Goal: Use online tool/utility: Utilize a website feature to perform a specific function

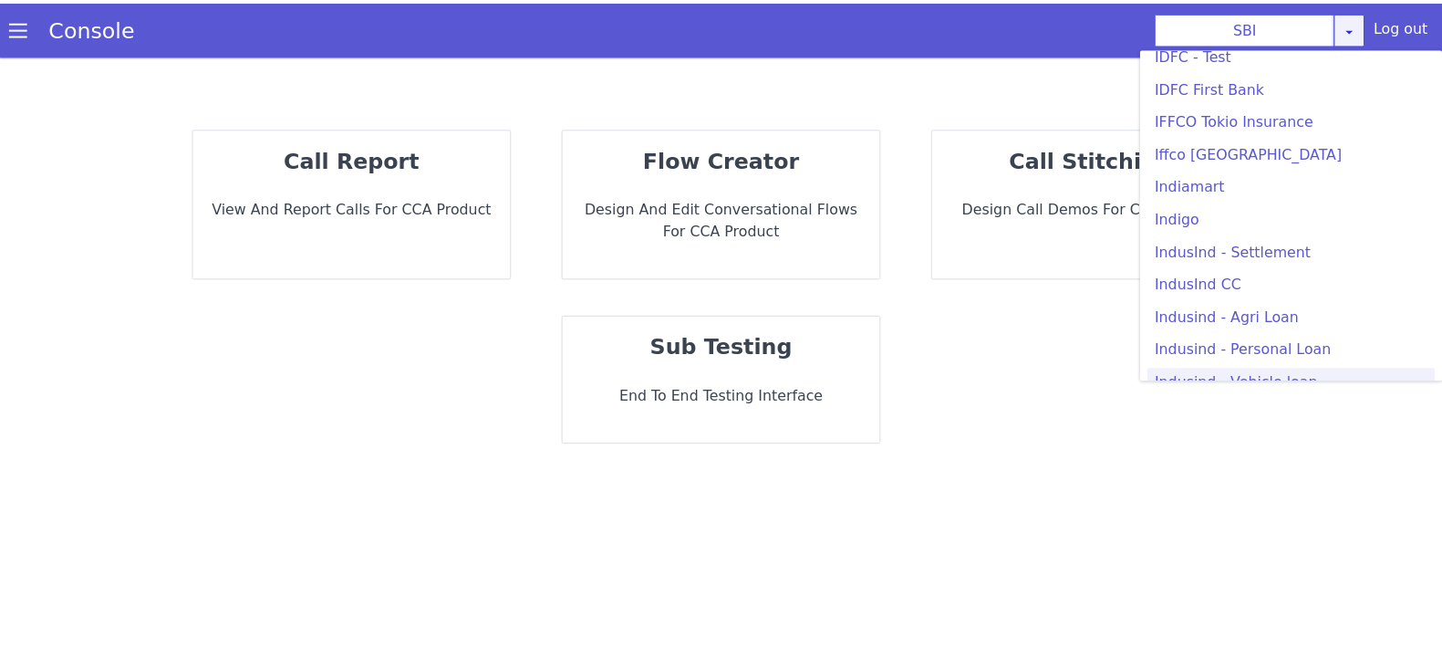
scroll to position [2166, 0]
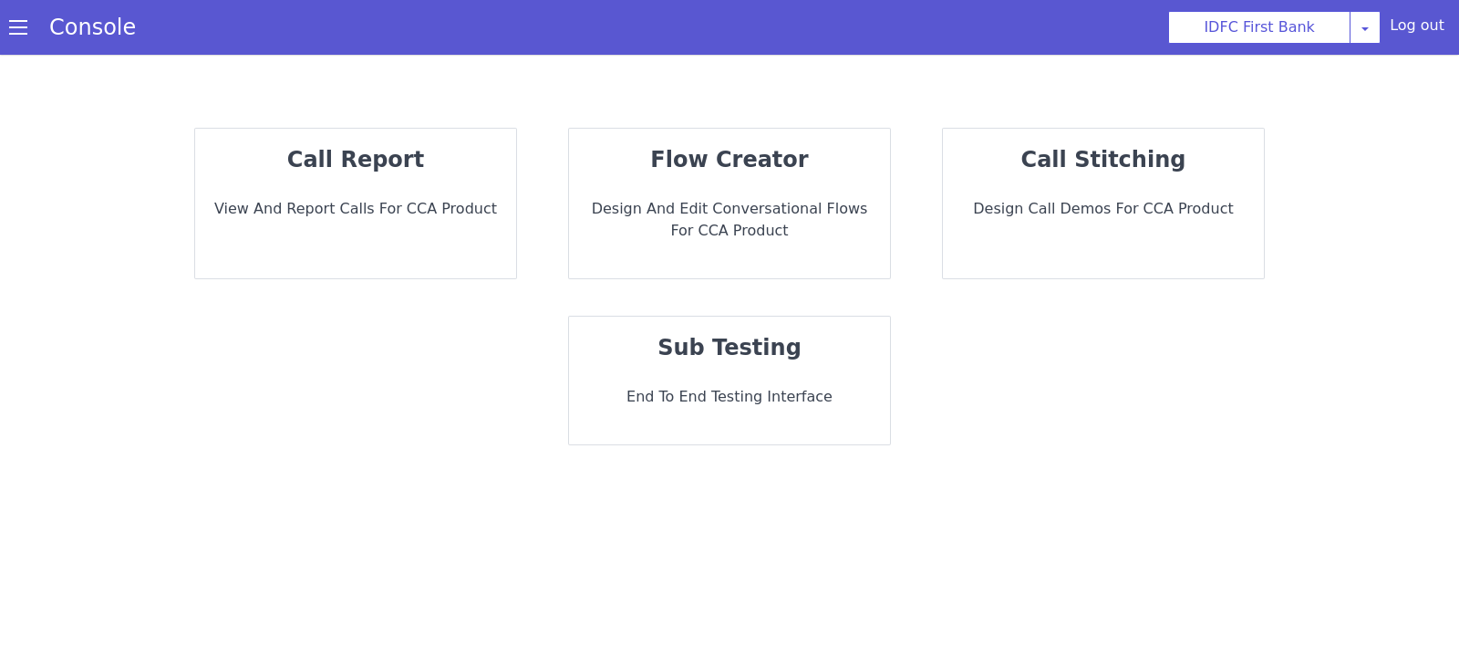
click at [1131, 171] on strong "call stitching" at bounding box center [1103, 160] width 165 height 26
click at [1167, 195] on div "call stitching Design call demos for CCA Product" at bounding box center [1103, 204] width 321 height 150
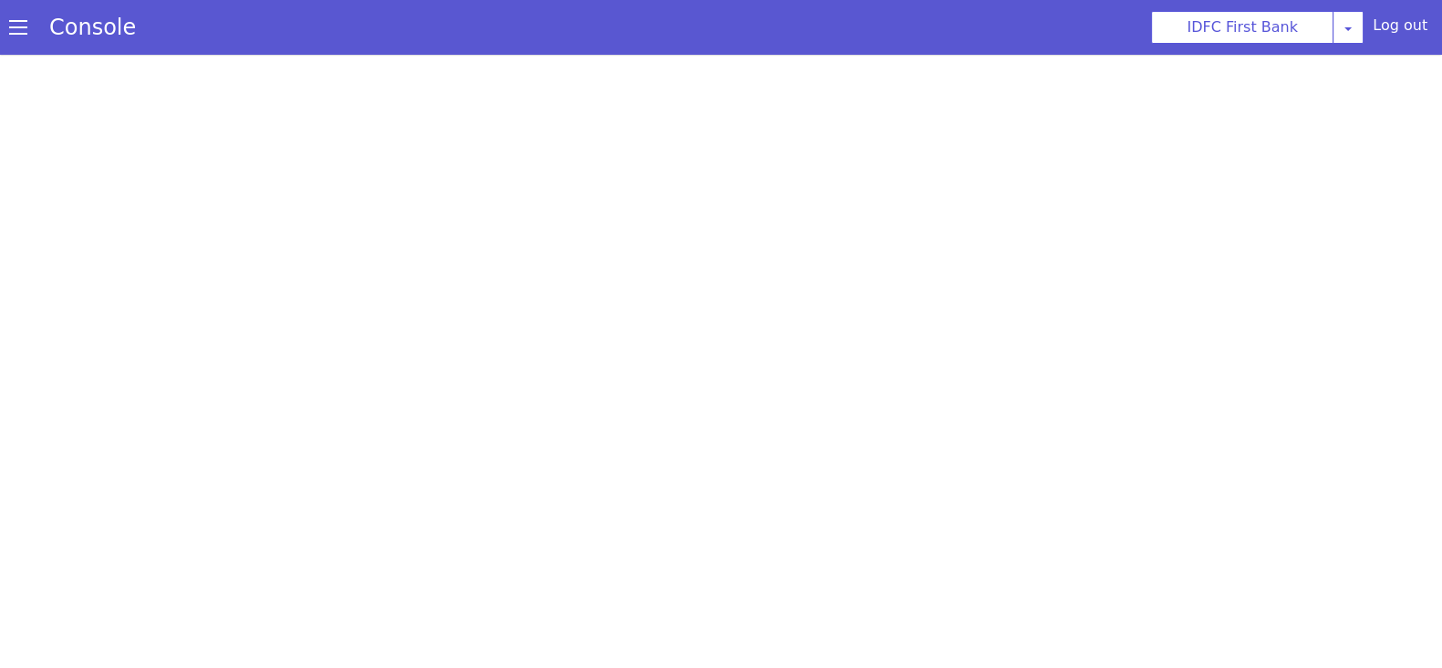
select select "hi"
select select "hi-IN-Wavenet-A"
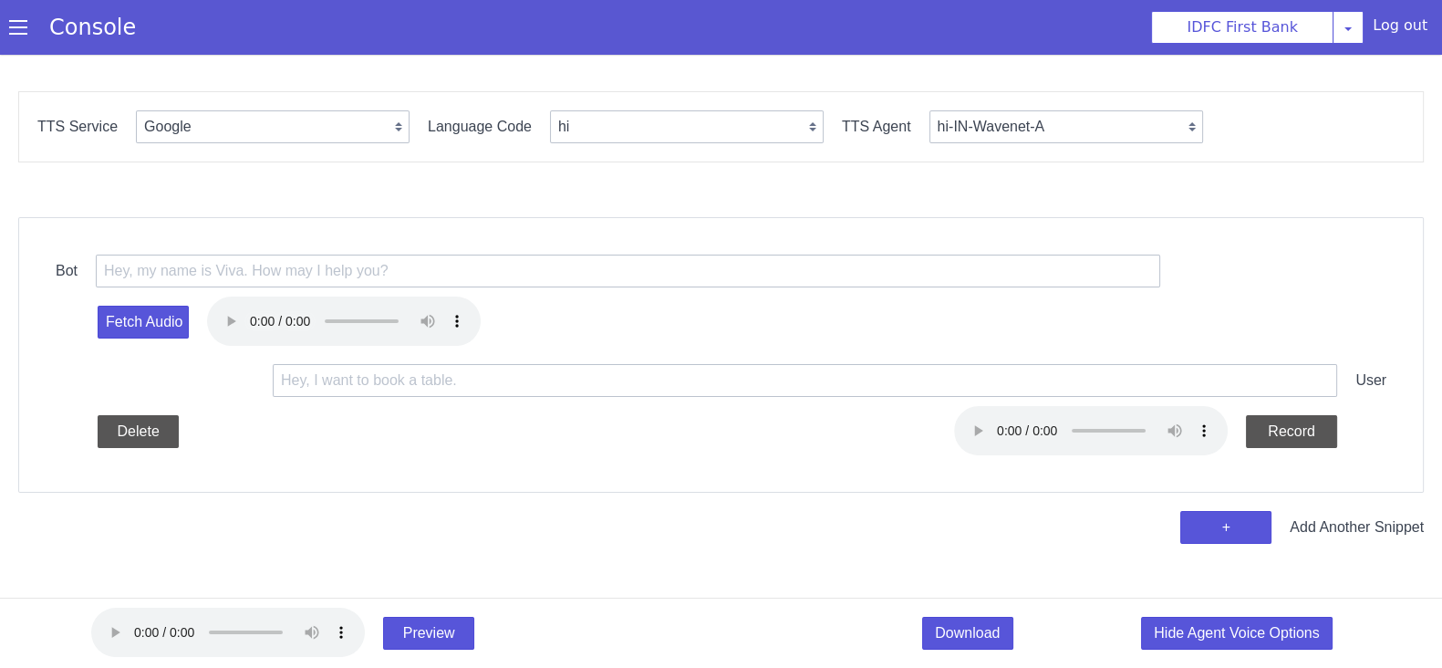
scroll to position [5, 0]
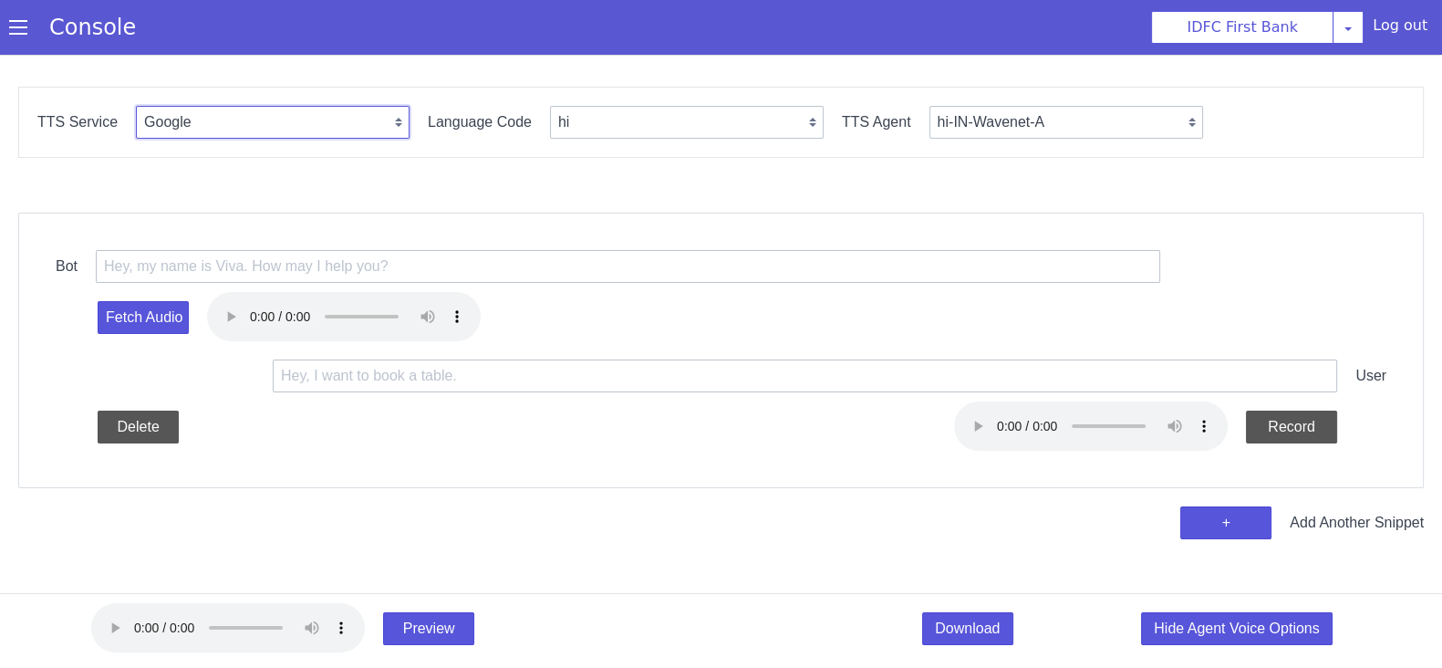
click at [296, 127] on select "Google Vernacular Azure" at bounding box center [273, 122] width 274 height 33
select select "Azure"
click at [136, 106] on select "Google Vernacular Azure" at bounding box center [273, 122] width 274 height 33
select select "en"
select select "en-IN-Heera"
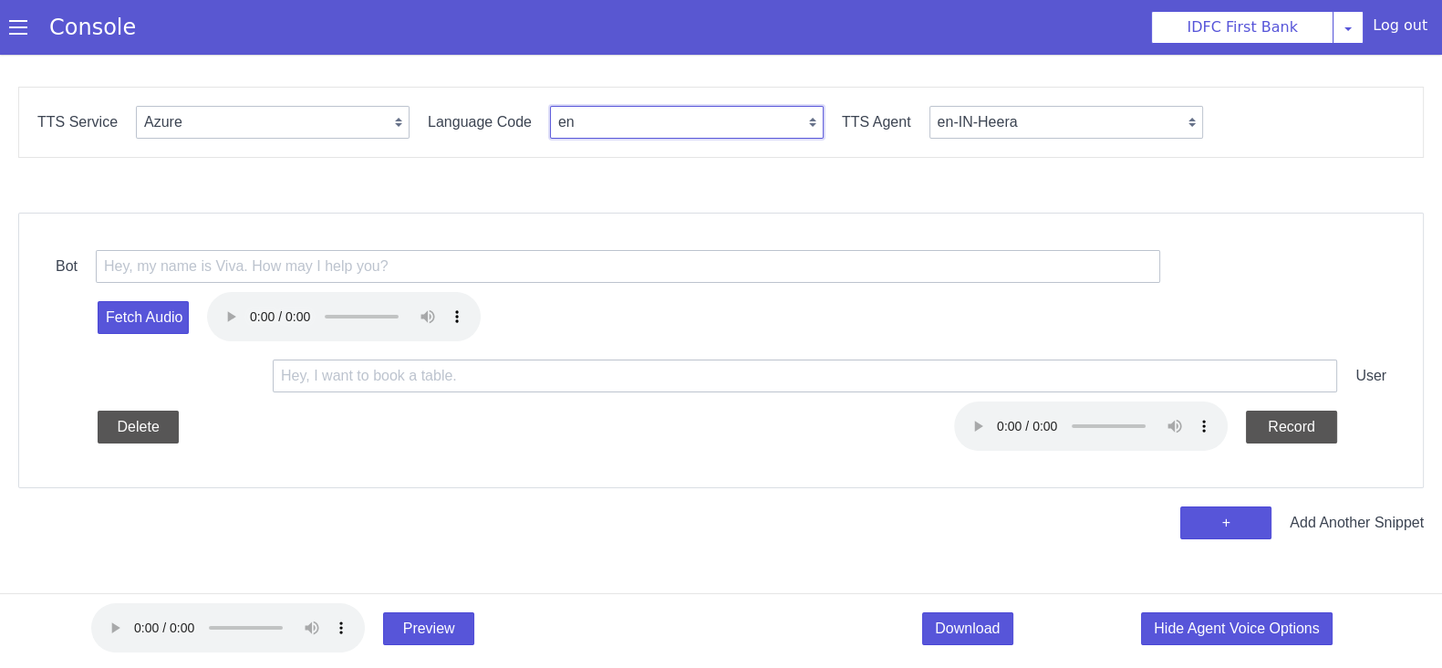
click at [616, 122] on select "en en-IN en-US en-GB hi ta te mr ms id-ID en-AU" at bounding box center [687, 122] width 274 height 33
select select "ta"
click at [550, 106] on select "en en-IN en-US en-GB hi ta te mr ms id-ID en-AU" at bounding box center [687, 122] width 274 height 33
click at [995, 130] on select "ta-IN-[GEOGRAPHIC_DATA] ta-IN-PallaviNeural [GEOGRAPHIC_DATA]" at bounding box center [1066, 122] width 274 height 33
select select "ta-IN-PallaviNeural"
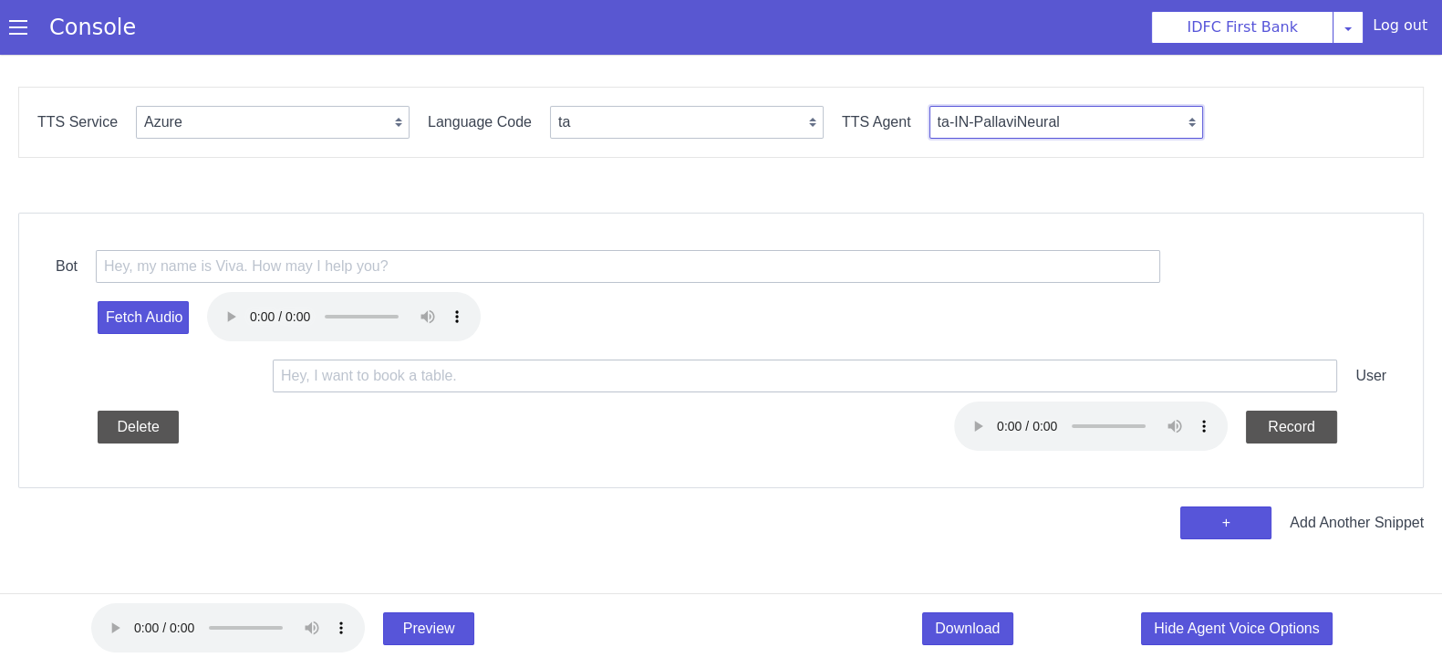
click at [929, 106] on select "ta-IN-[GEOGRAPHIC_DATA] ta-IN-PallaviNeural [GEOGRAPHIC_DATA]" at bounding box center [1066, 122] width 274 height 33
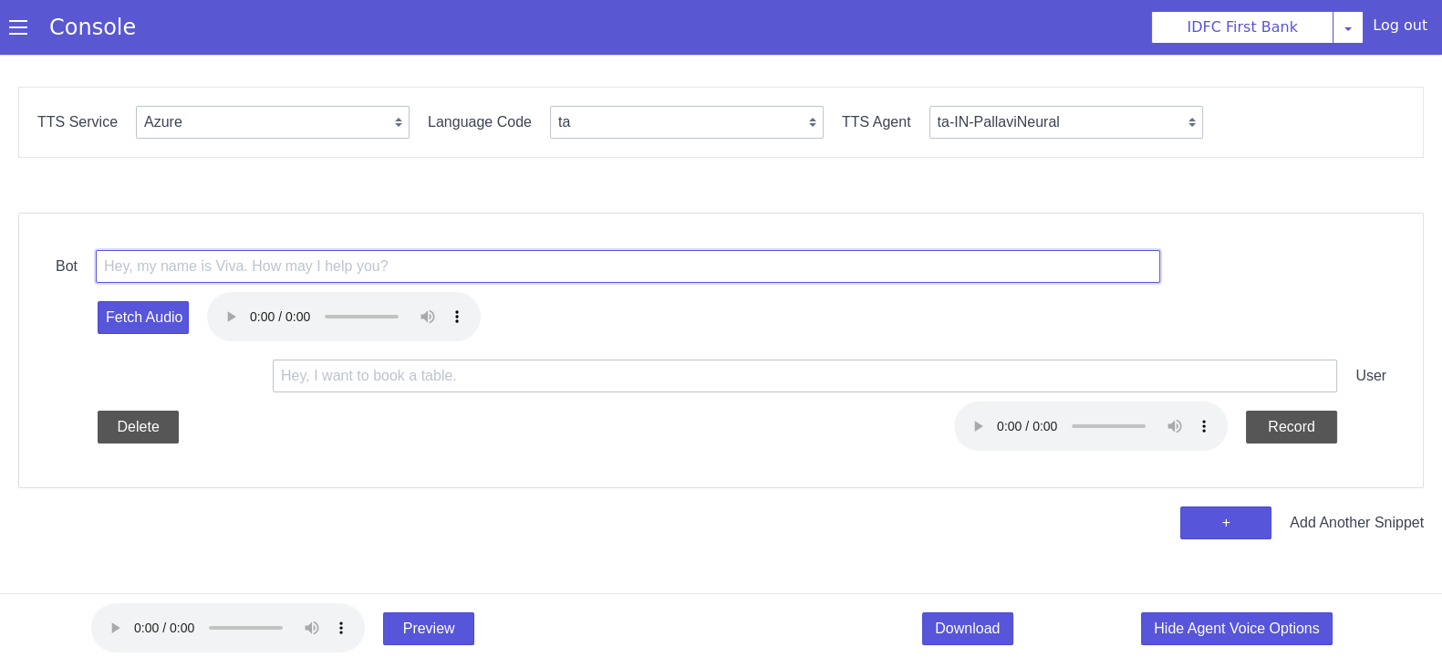
click at [192, 275] on input "text" at bounding box center [628, 266] width 1064 height 33
paste input "<prosody rate='+12.00%' pitch='+7Hz'> ನಮಸ್ಕಾರ <break time="1300ms" /> ಇದು ಐಡಿಎಫ…"
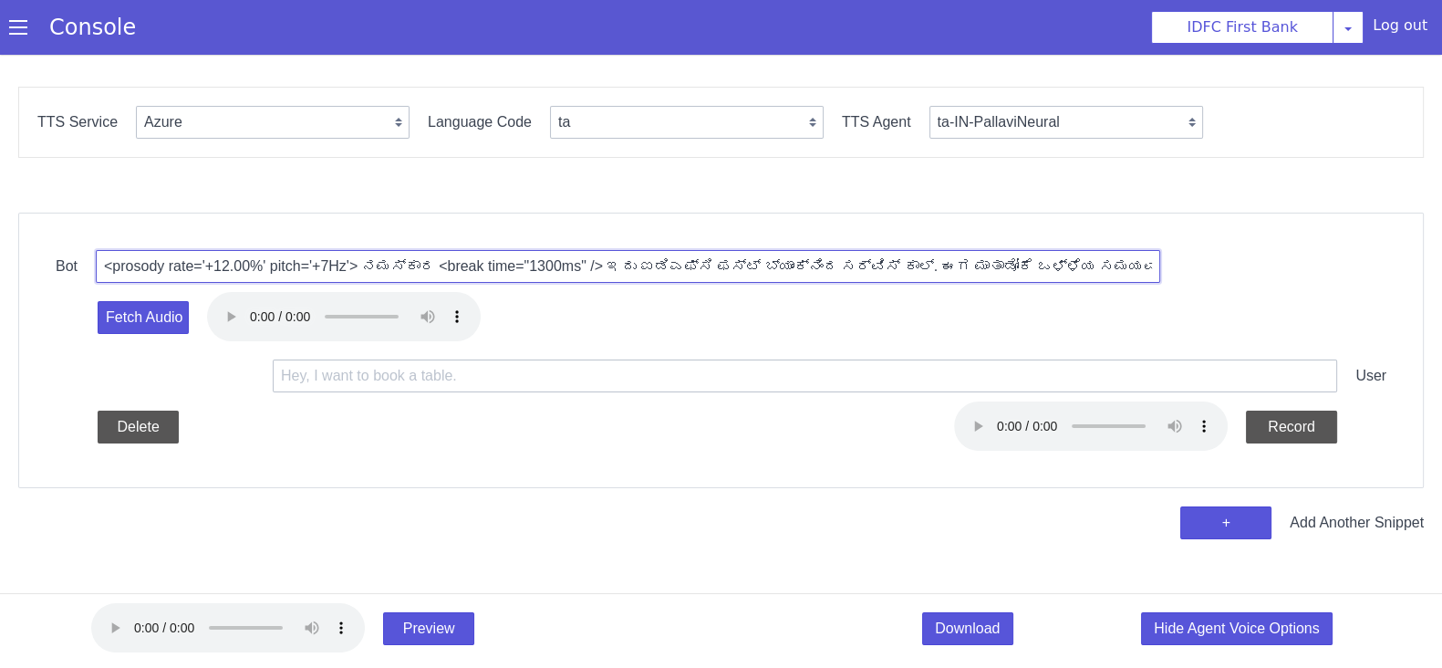
scroll to position [0, 121]
type input "<prosody rate='+12.00%' pitch='+7Hz'> ನಮಸ್ಕಾರ <break time="1300ms" /> ಇದು ಐಡಿಎಫ…"
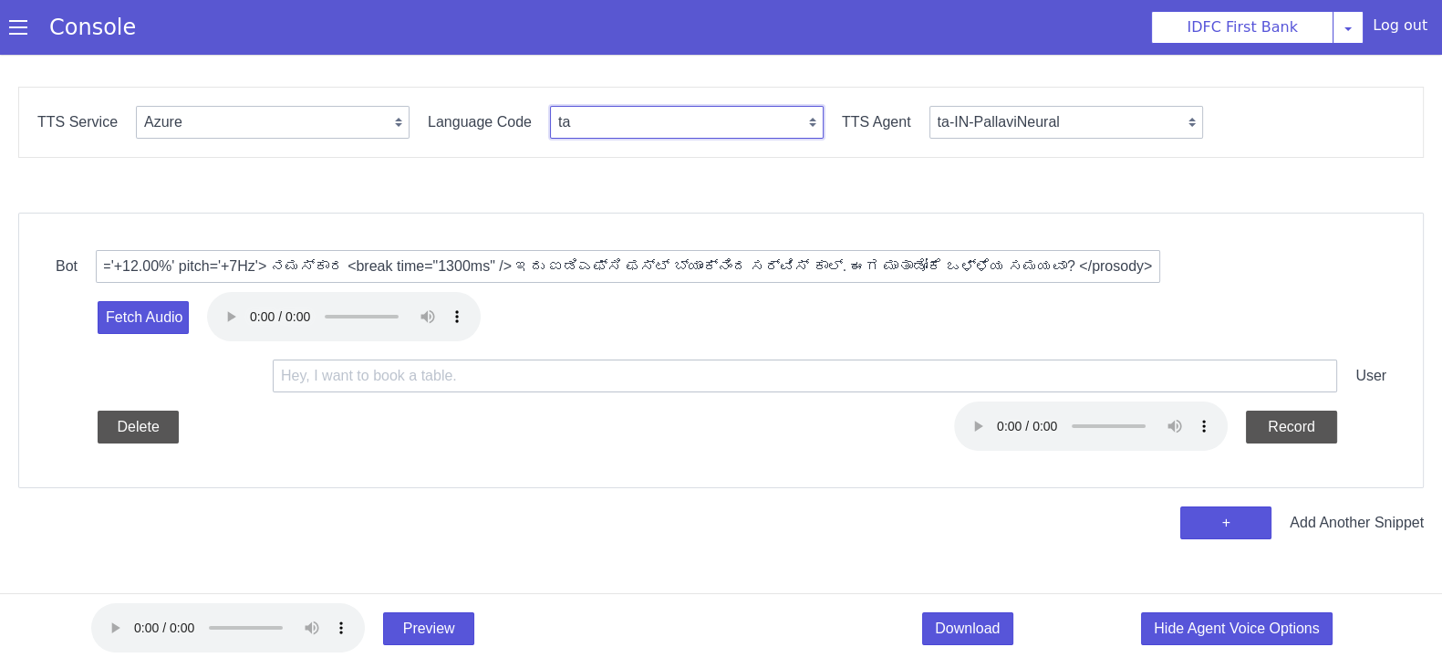
drag, startPoint x: 592, startPoint y: 117, endPoint x: 612, endPoint y: 130, distance: 24.3
click at [593, 116] on select "en en-IN en-US en-GB hi ta te mr ms id-ID en-AU" at bounding box center [687, 122] width 274 height 33
select select "te"
click at [550, 106] on select "en en-IN en-US en-GB hi ta te mr ms id-ID en-AU" at bounding box center [687, 122] width 274 height 33
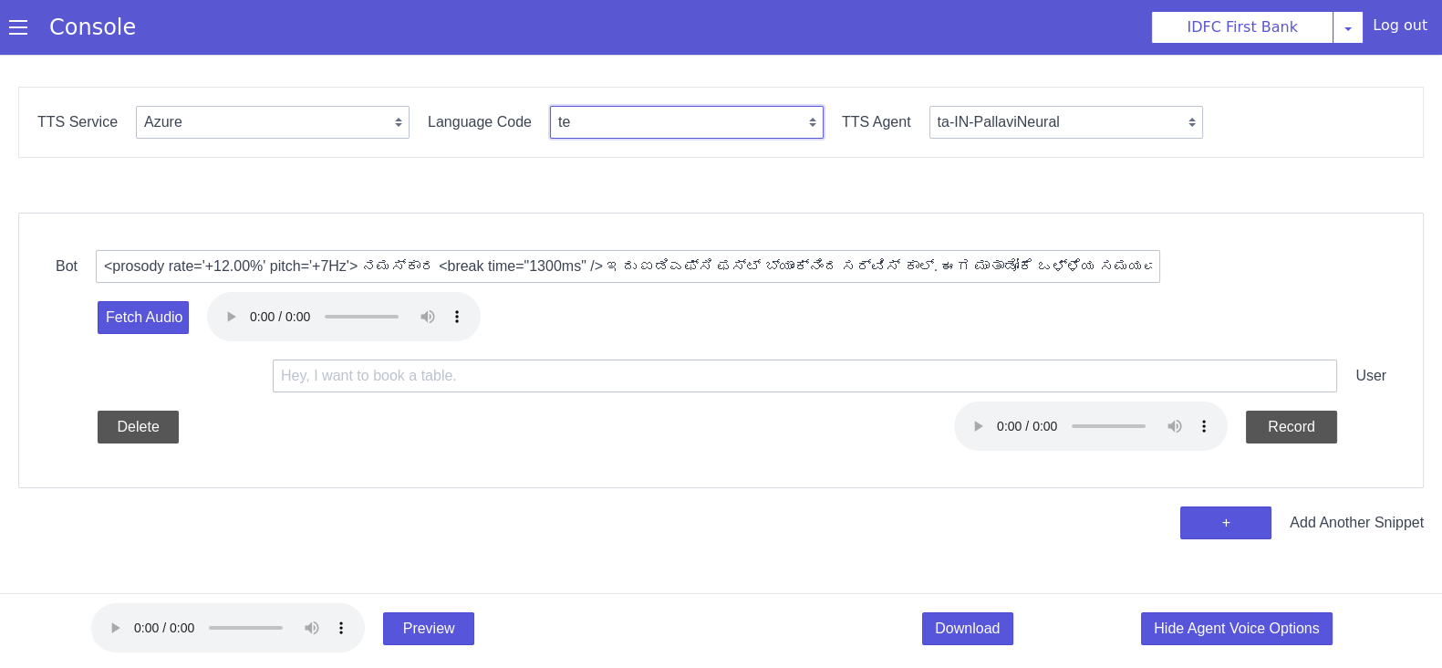
select select "te-IN-Chitra"
click at [157, 319] on button "Fetch Audio" at bounding box center [143, 317] width 91 height 33
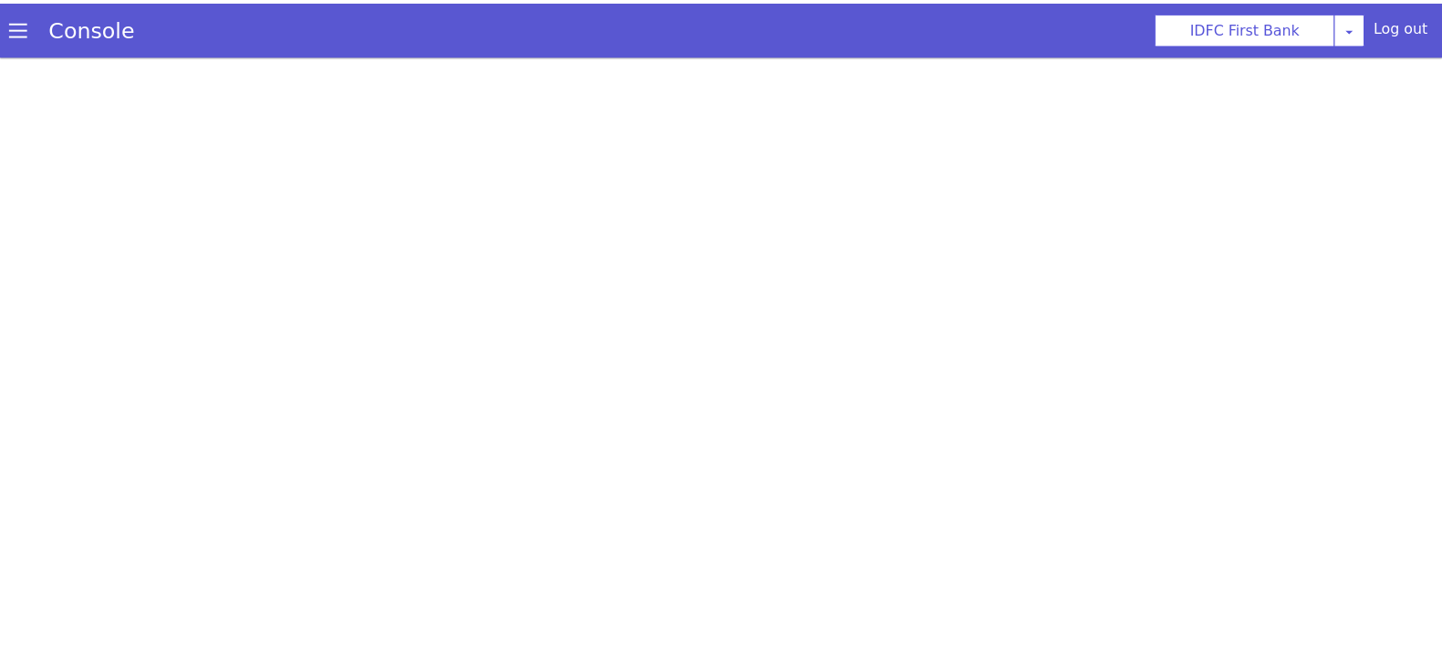
scroll to position [5, 0]
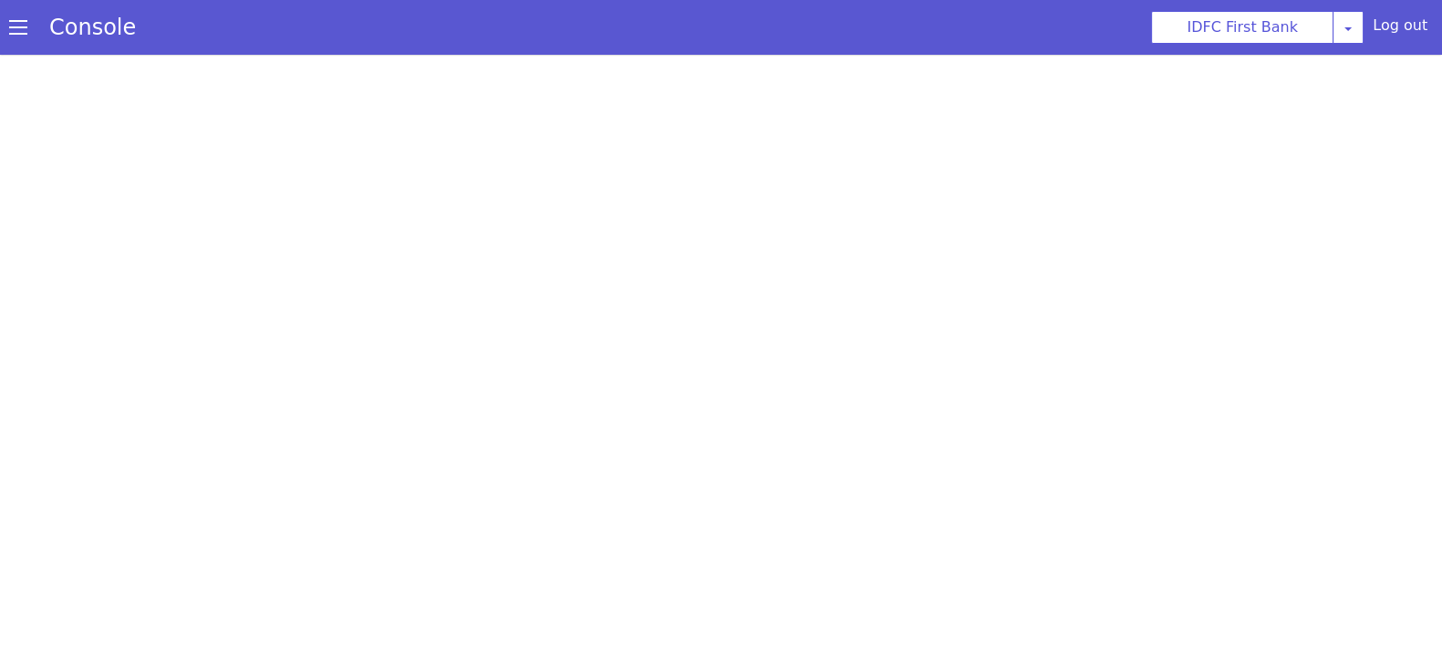
select select "hi"
select select "hi-IN-Wavenet-A"
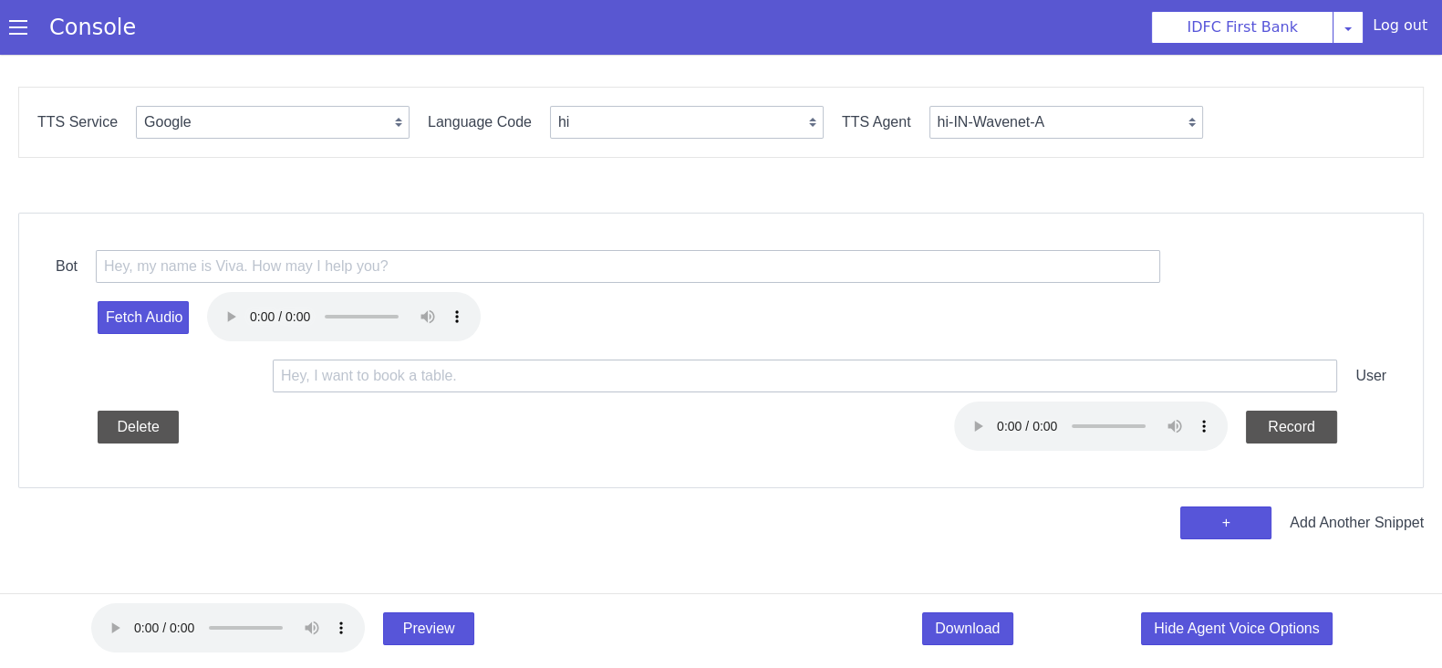
scroll to position [0, 0]
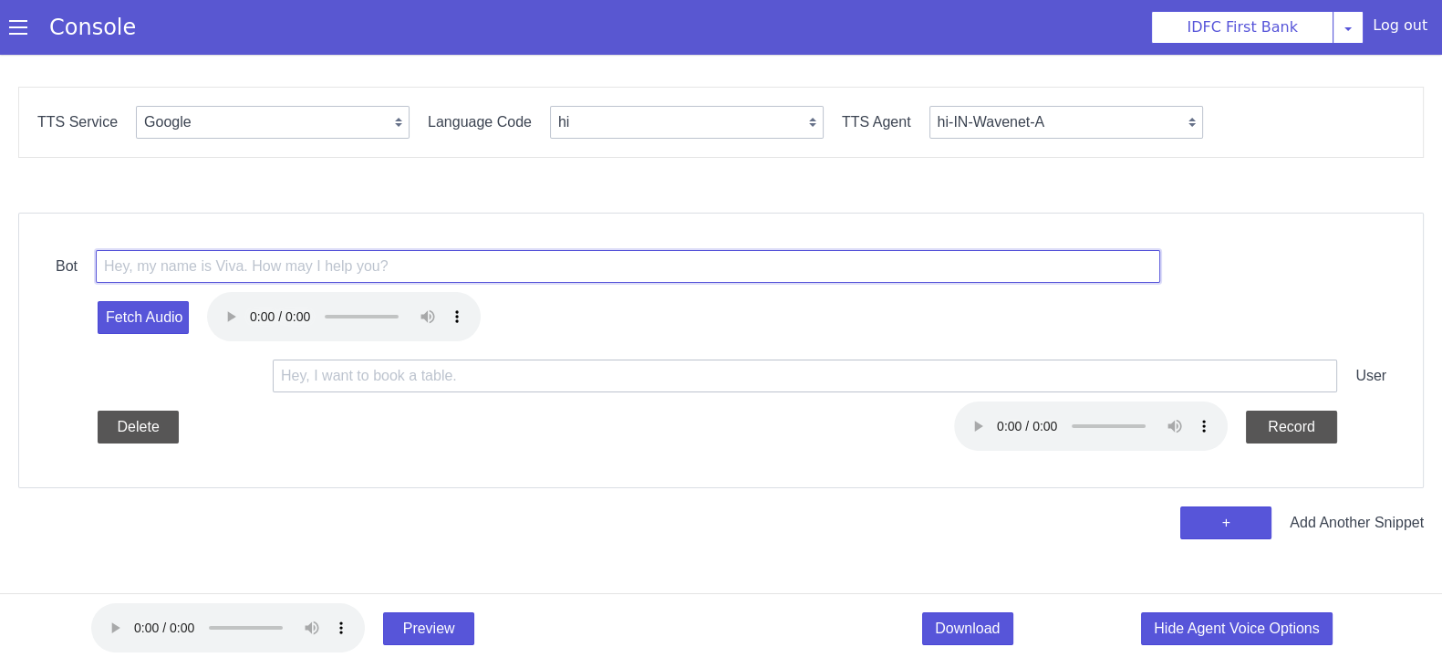
click at [235, 265] on input "text" at bounding box center [628, 266] width 1064 height 33
paste input ""<prosody rate='+12.00%' pitch='+7Hz'> ஹலோ <break time=""1300ms"" /> இது ஐடிஎப்…"
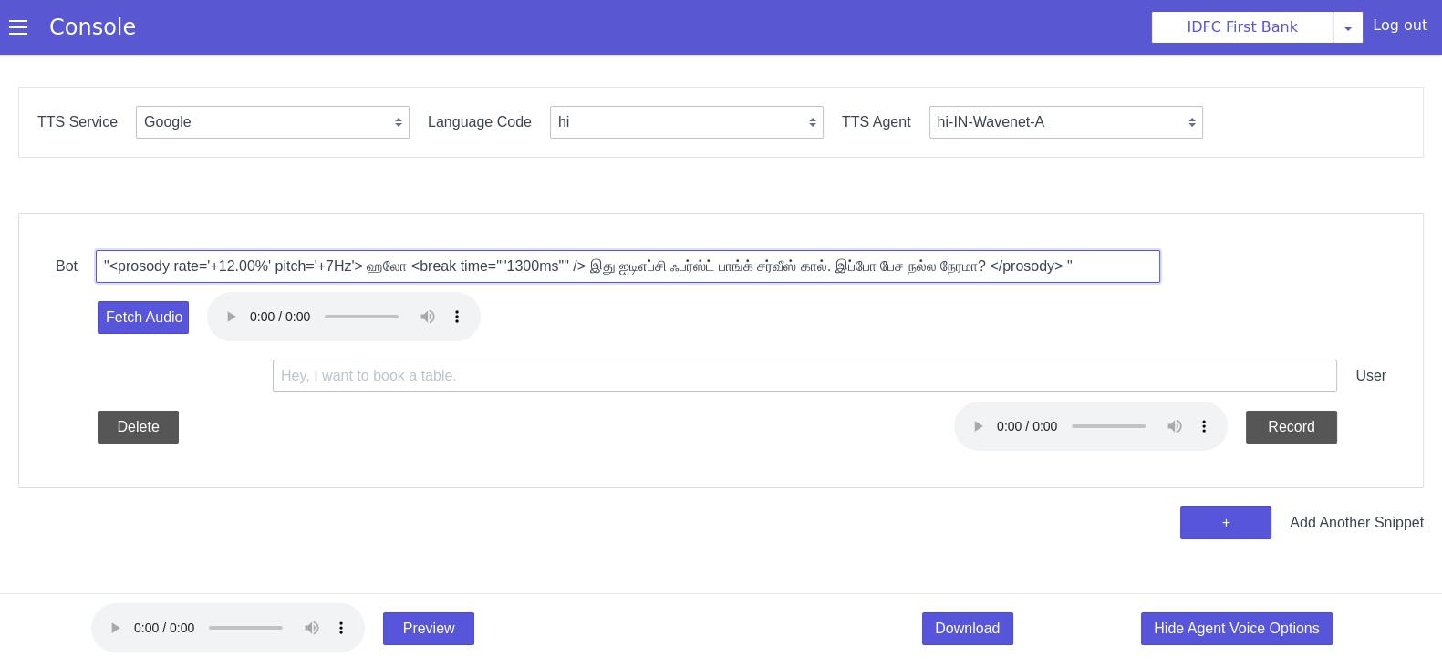
scroll to position [0, 110]
type input ""<prosody rate='+12.00%' pitch='+7Hz'> ஹலோ <break time=""1300ms"" /> இது ஐடிஎப்…"
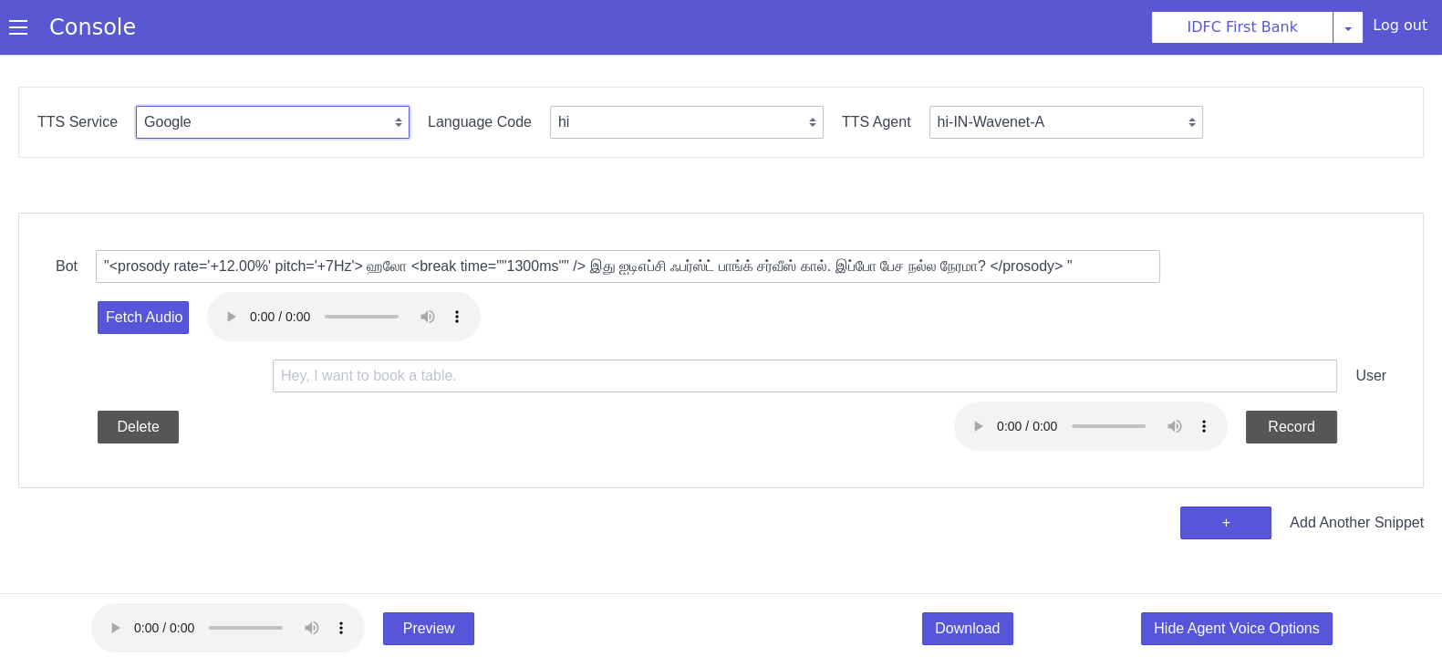
drag, startPoint x: 266, startPoint y: 119, endPoint x: 274, endPoint y: 136, distance: 18.0
click at [266, 119] on select "Google Vernacular Azure" at bounding box center [273, 122] width 274 height 33
select select "Azure"
click at [136, 106] on select "Google Vernacular Azure" at bounding box center [273, 122] width 274 height 33
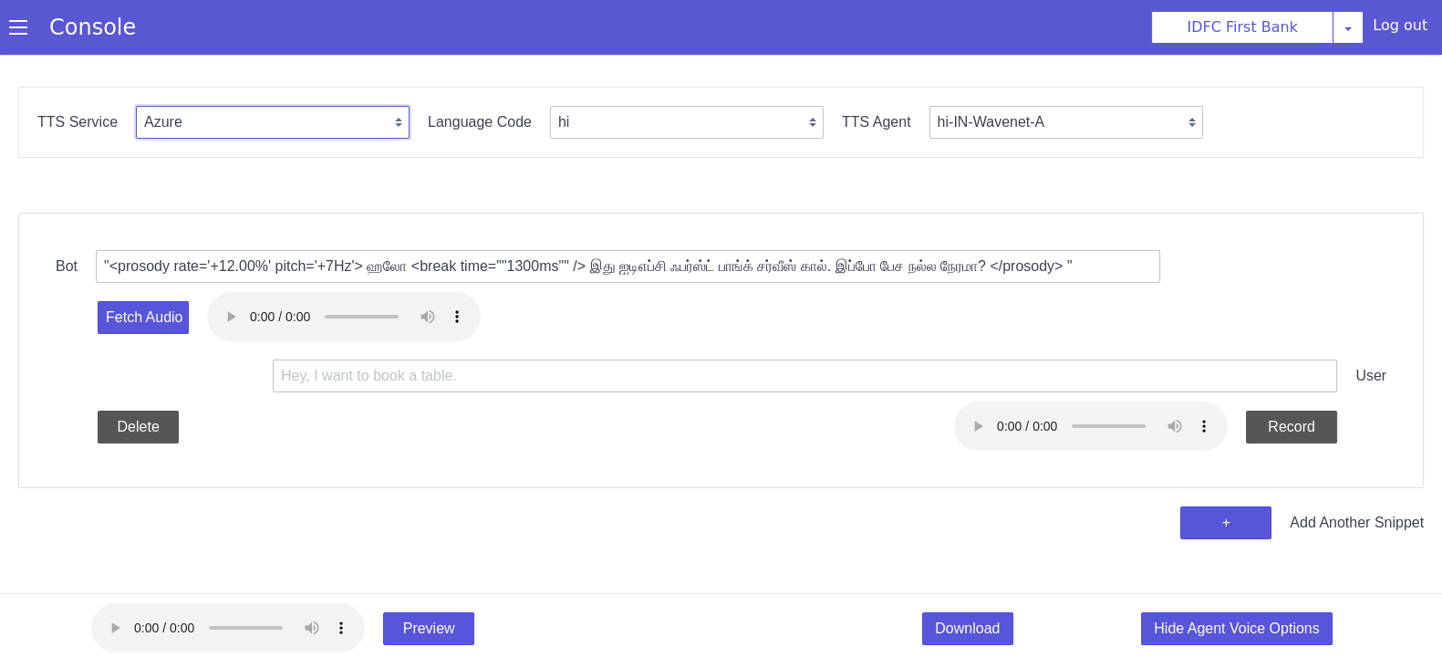
select select "en"
select select "en-IN-Heera"
click at [648, 120] on select "en en-IN en-US en-GB hi ta te mr ms id-ID en-AU" at bounding box center [687, 122] width 274 height 33
select select "ta"
click at [550, 106] on select "en en-IN en-US en-GB hi ta te mr ms id-ID en-AU" at bounding box center [687, 122] width 274 height 33
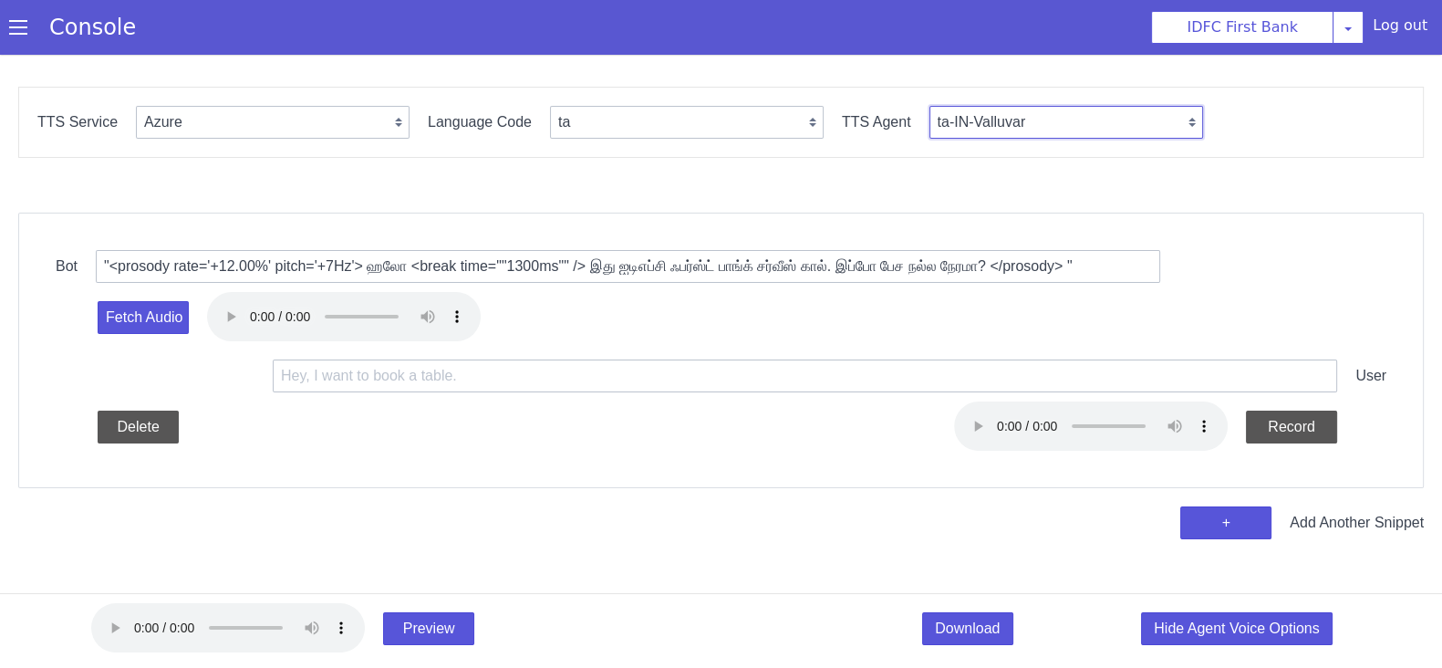
click at [938, 130] on select "ta-IN-Valluvar ta-IN-PallaviNeural ta-IN-ValluvarNeural" at bounding box center [1066, 122] width 274 height 33
select select "ta-IN-PallaviNeural"
click at [929, 106] on select "ta-IN-Valluvar ta-IN-PallaviNeural ta-IN-ValluvarNeural" at bounding box center [1066, 122] width 274 height 33
click at [145, 306] on button "Fetch Audio" at bounding box center [143, 317] width 91 height 33
